Goal: Information Seeking & Learning: Learn about a topic

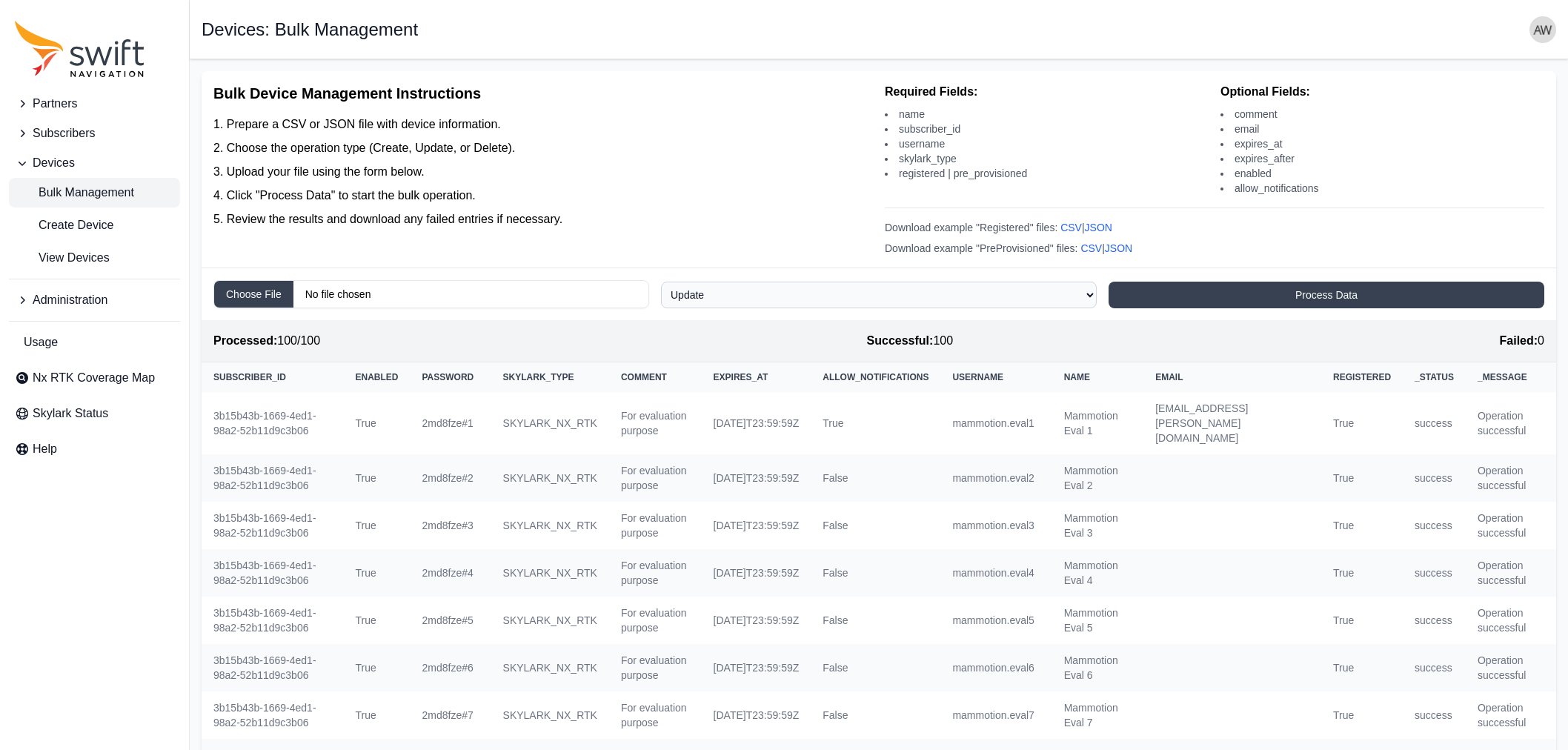
select select "update"
click at [82, 374] on span "Nx RTK Coverage Map" at bounding box center [94, 378] width 122 height 18
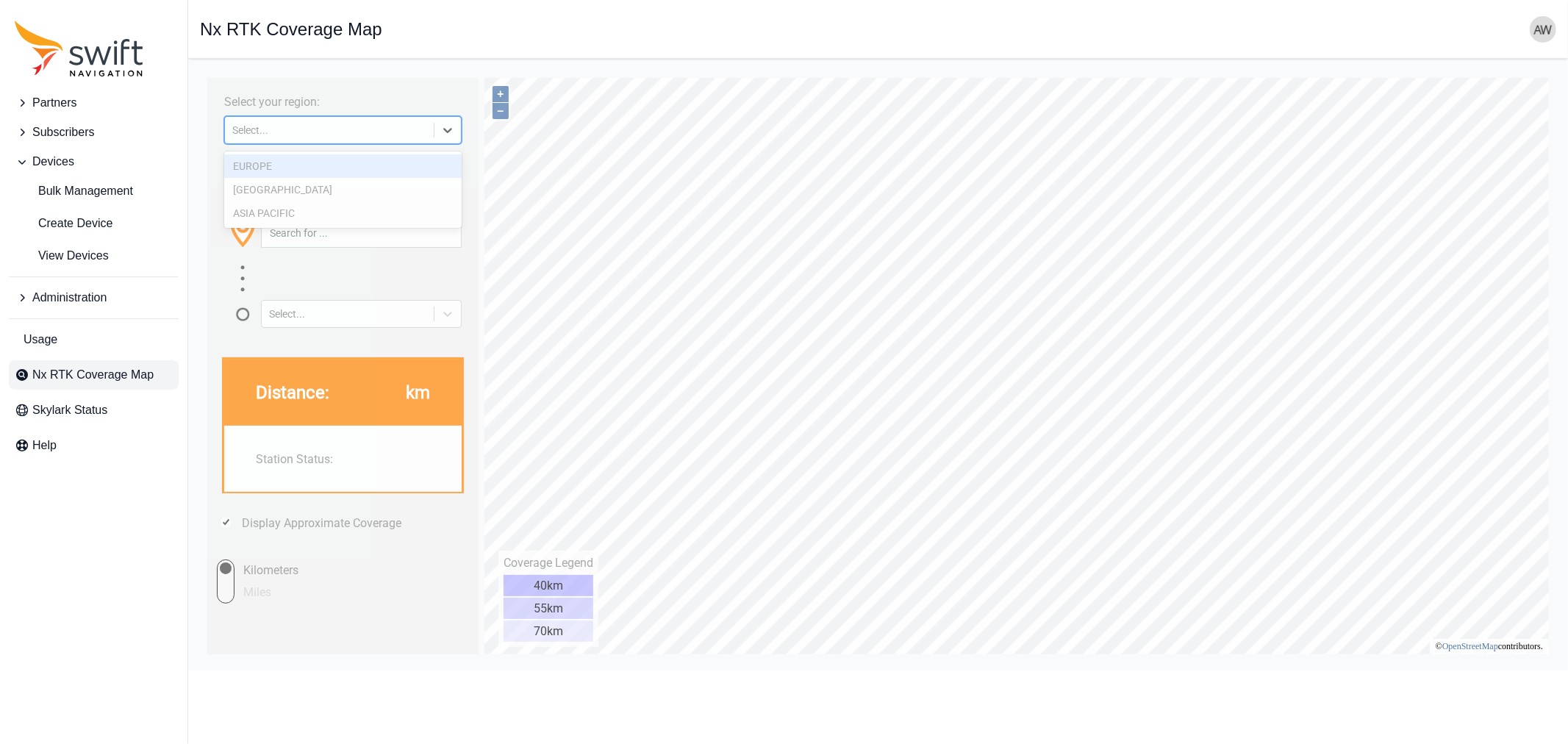
click at [451, 128] on icon at bounding box center [447, 130] width 15 height 15
click at [352, 159] on div "EUROPE" at bounding box center [342, 165] width 237 height 23
click at [449, 125] on icon at bounding box center [447, 130] width 15 height 15
click at [305, 185] on div "[GEOGRAPHIC_DATA]" at bounding box center [342, 188] width 237 height 23
click at [446, 131] on icon at bounding box center [447, 130] width 9 height 5
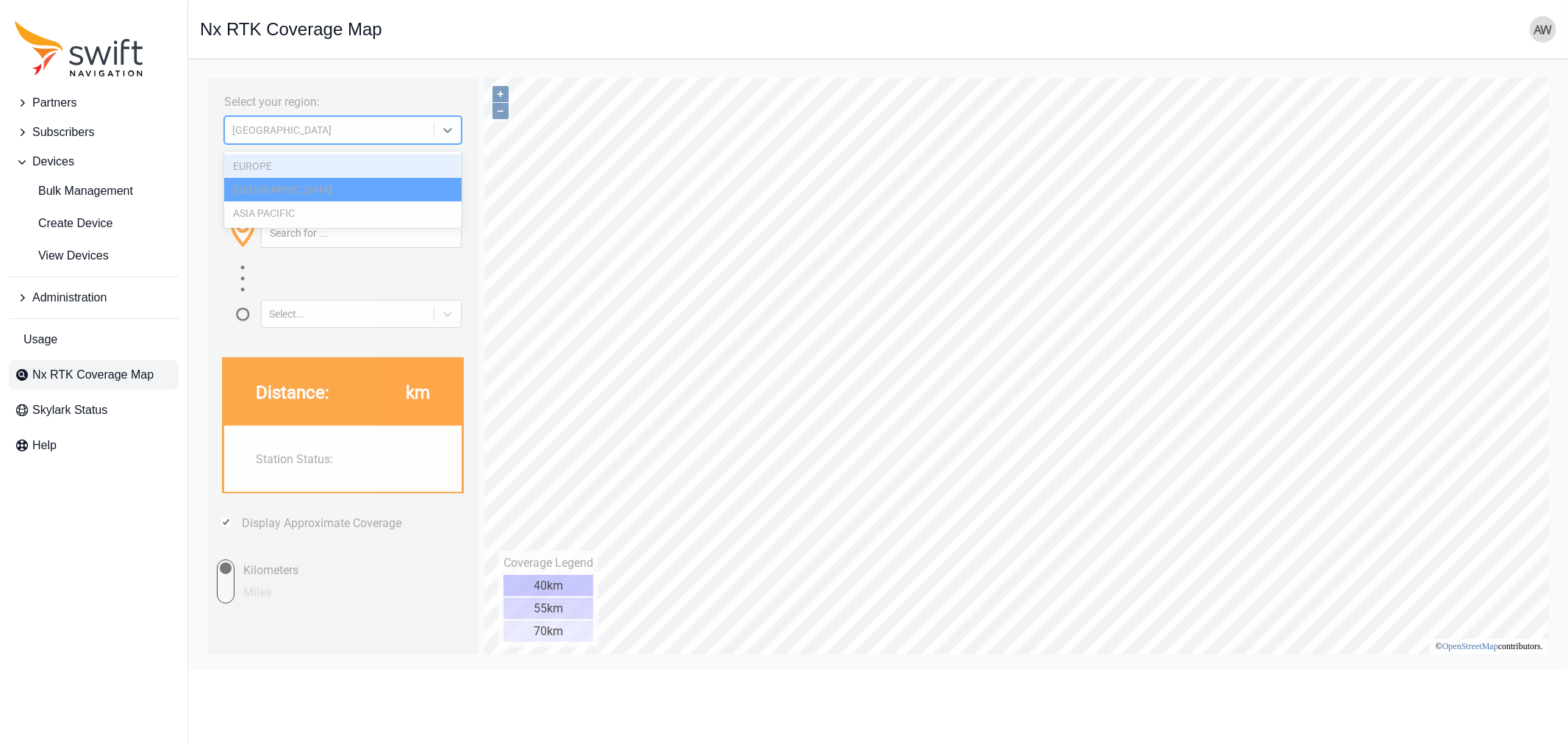
click at [302, 165] on div "EUROPE" at bounding box center [342, 165] width 237 height 23
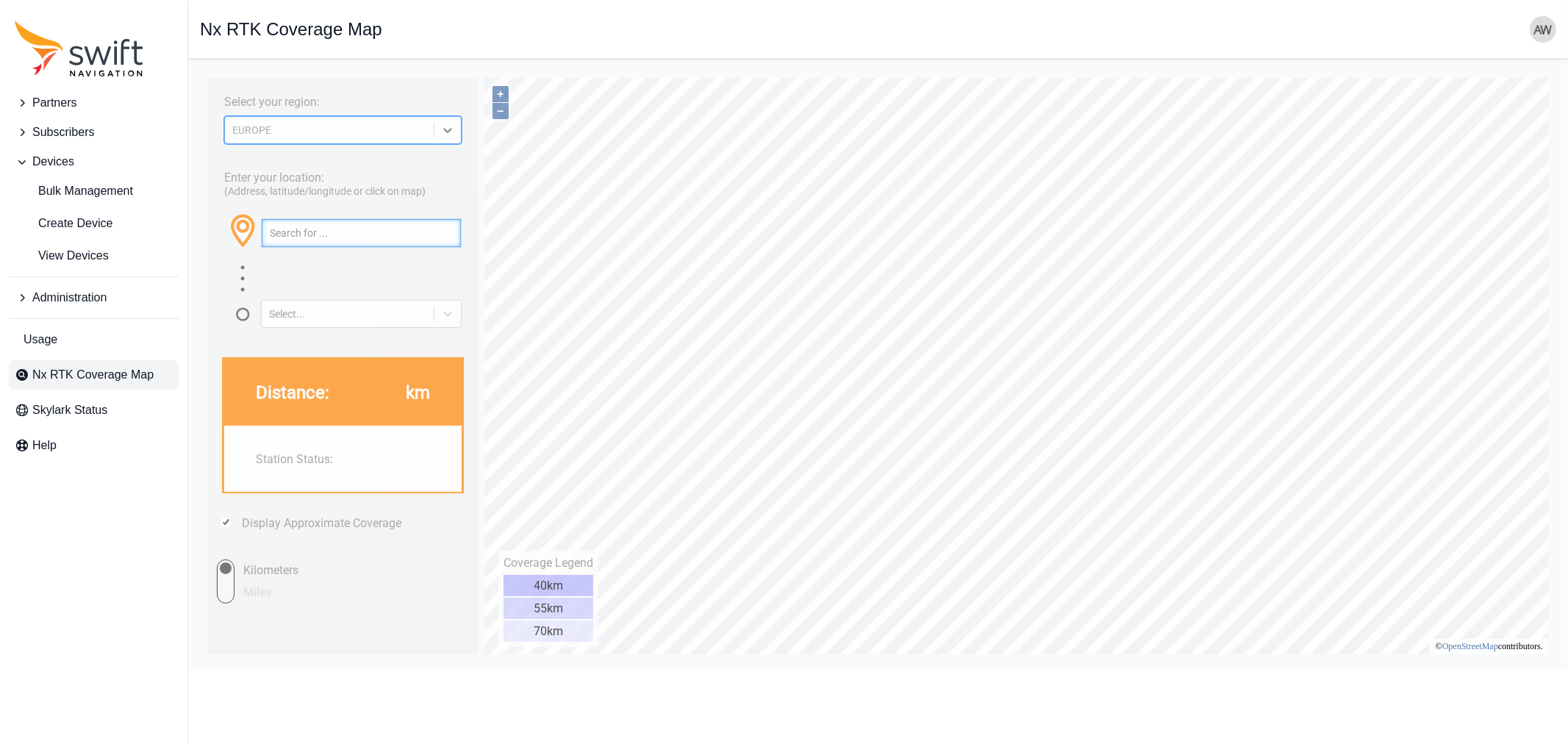
click at [345, 227] on input "text" at bounding box center [361, 232] width 200 height 28
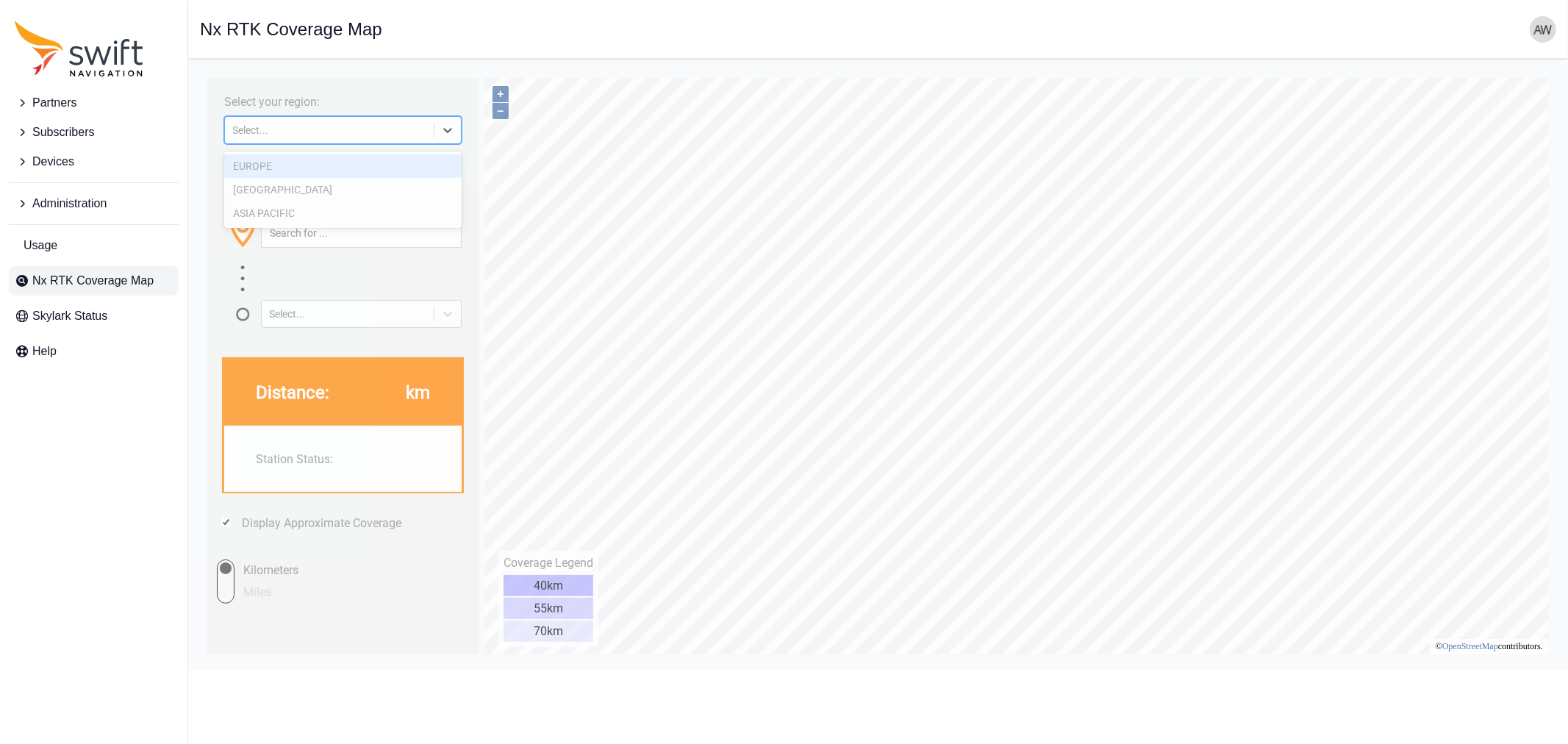
click at [446, 131] on icon at bounding box center [447, 130] width 9 height 5
click at [330, 158] on div "EUROPE" at bounding box center [342, 165] width 237 height 23
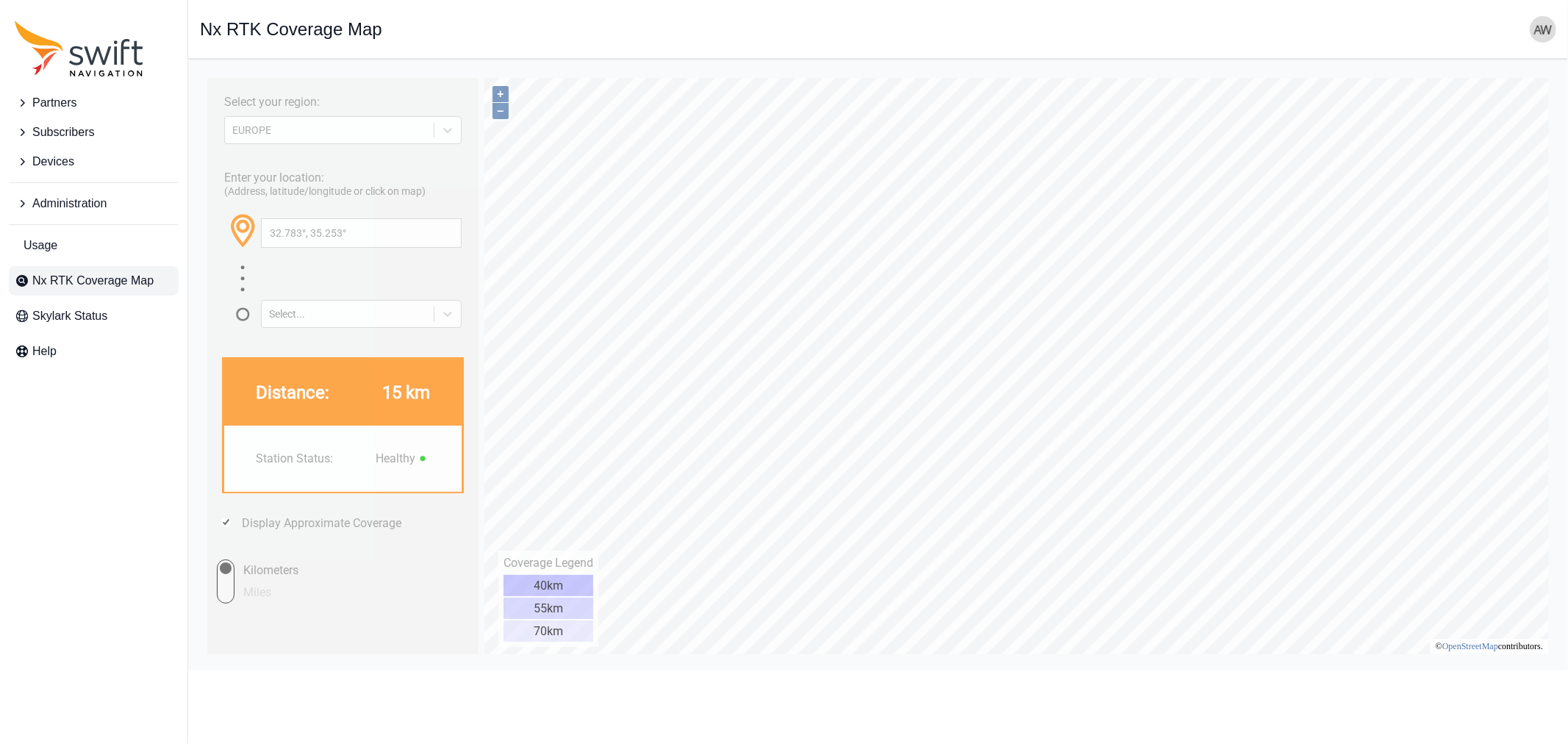
type input "32.266°, 35.206°"
